Goal: Check status: Check status

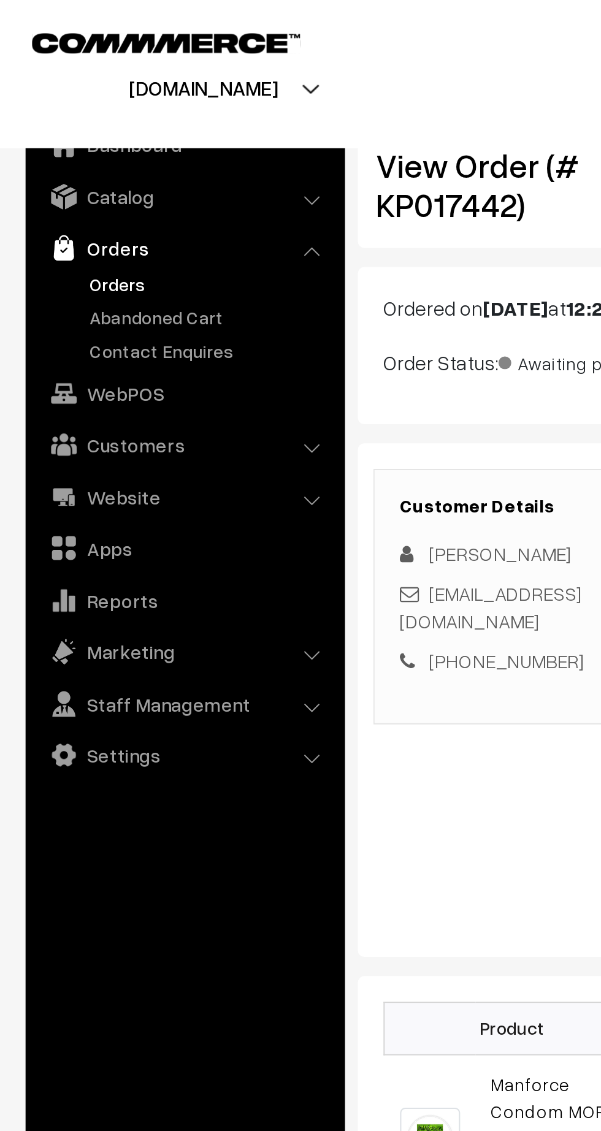
click at [55, 135] on link "Orders" at bounding box center [100, 136] width 121 height 13
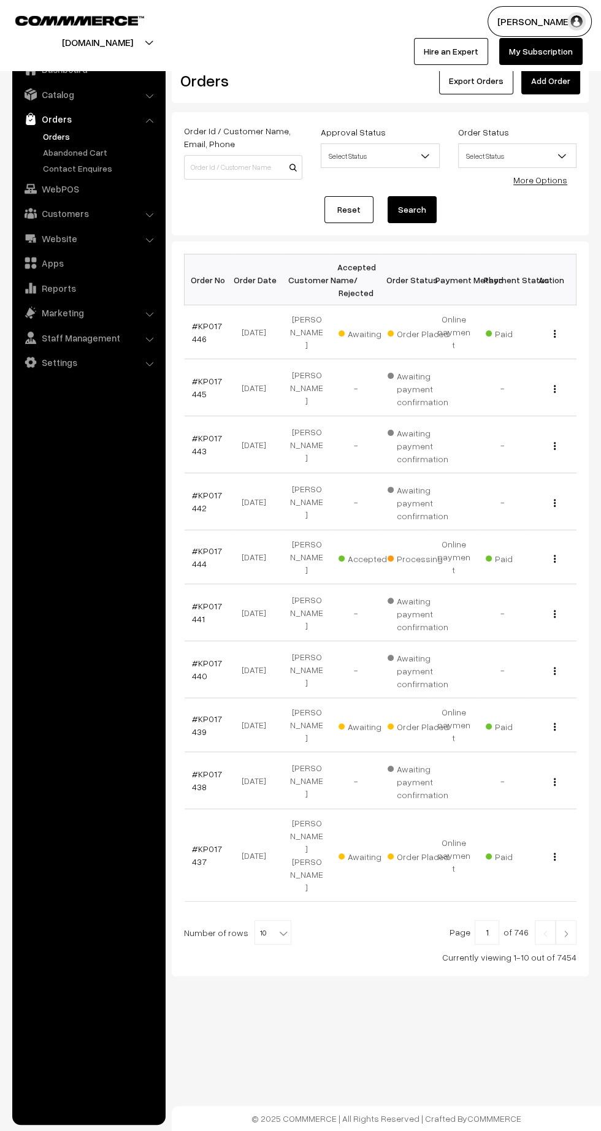
click at [204, 321] on link "#KP017446" at bounding box center [207, 332] width 30 height 23
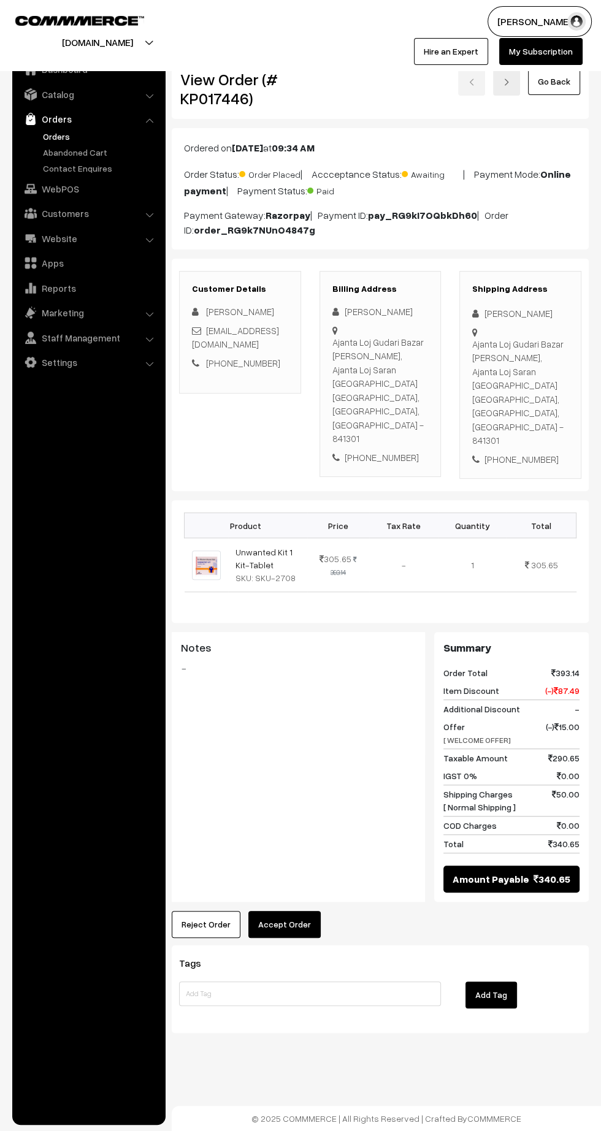
click at [55, 136] on link "Orders" at bounding box center [100, 136] width 121 height 13
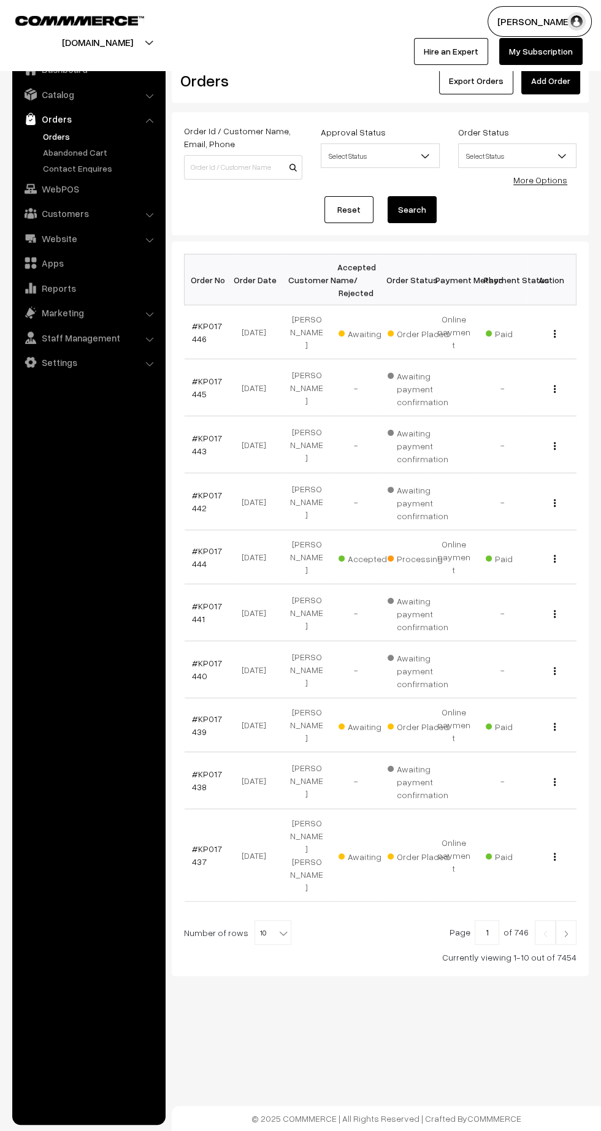
click at [210, 321] on link "#KP017446" at bounding box center [207, 332] width 30 height 23
